Goal: Information Seeking & Learning: Learn about a topic

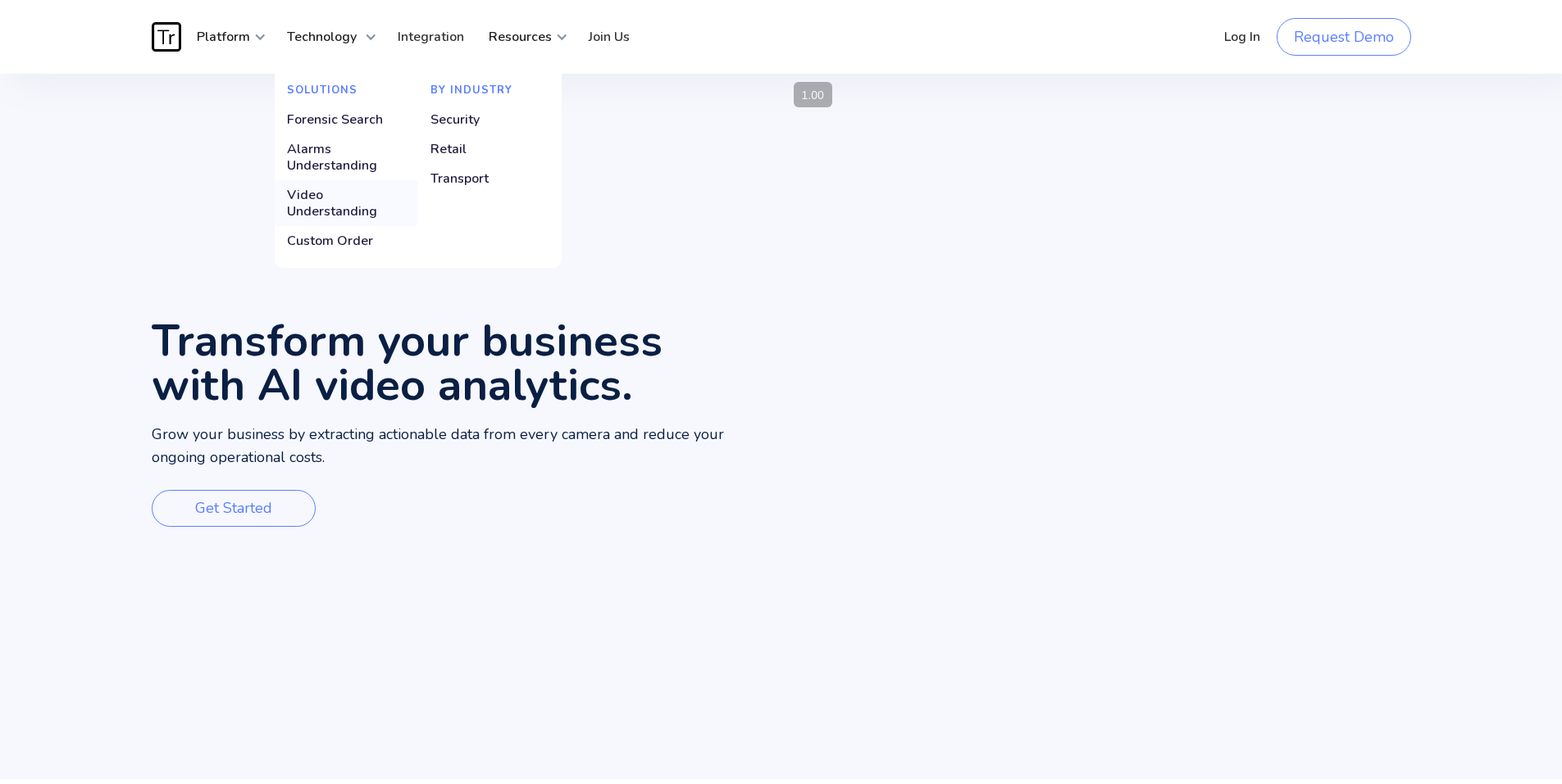
click at [351, 196] on div "Video Understanding" at bounding box center [346, 202] width 118 height 33
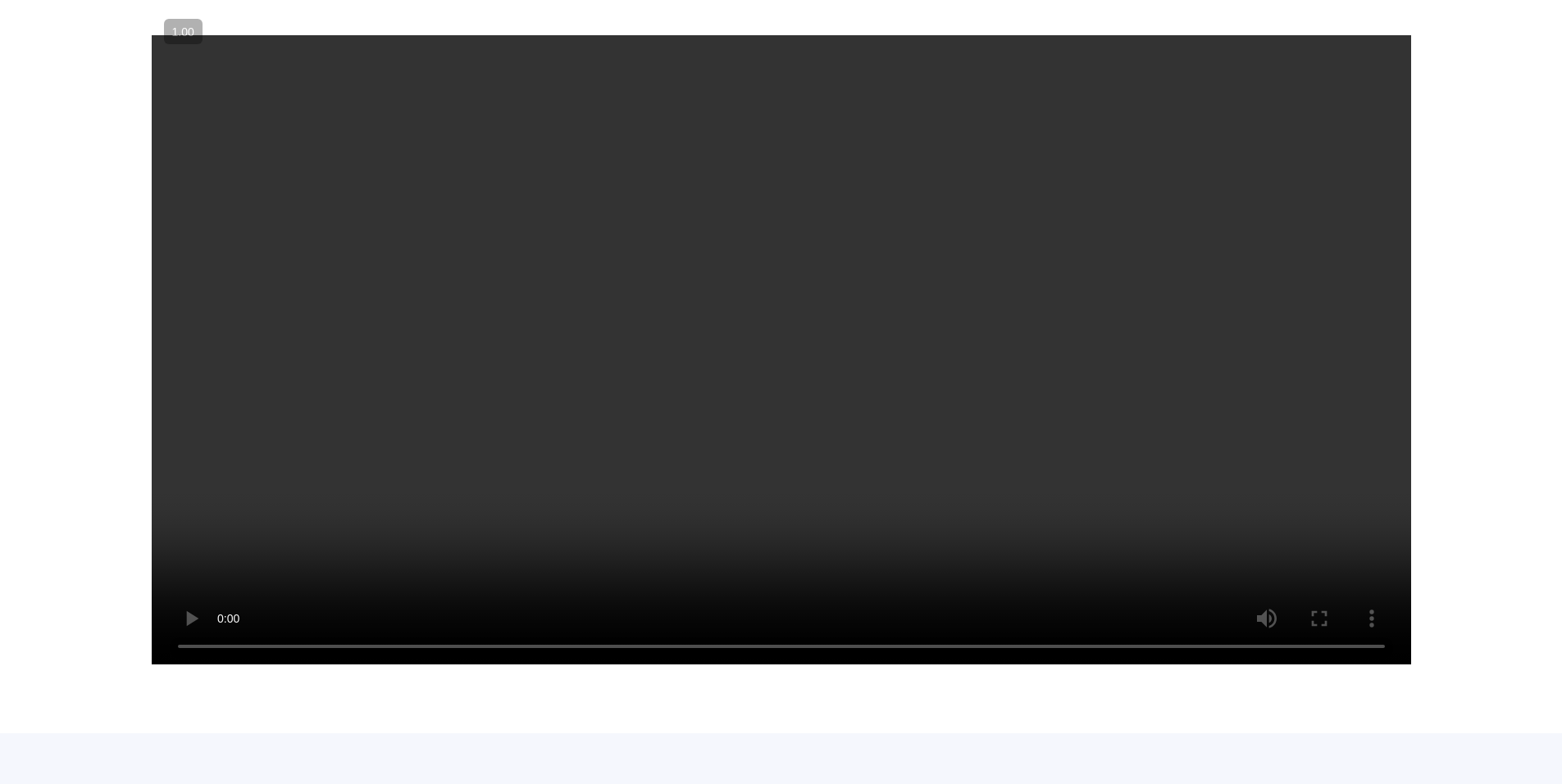
scroll to position [2031, 0]
drag, startPoint x: 183, startPoint y: 36, endPoint x: 24, endPoint y: 176, distance: 211.9
click at [24, 176] on div "TRACES Dashboard Intuitive Dashboard Effortless oversight at your fingertips Yo…" at bounding box center [781, 267] width 1562 height 931
click at [49, 396] on div "TRACES Dashboard Intuitive Dashboard Effortless oversight at your fingertips Yo…" at bounding box center [781, 267] width 1562 height 931
